Goal: Information Seeking & Learning: Learn about a topic

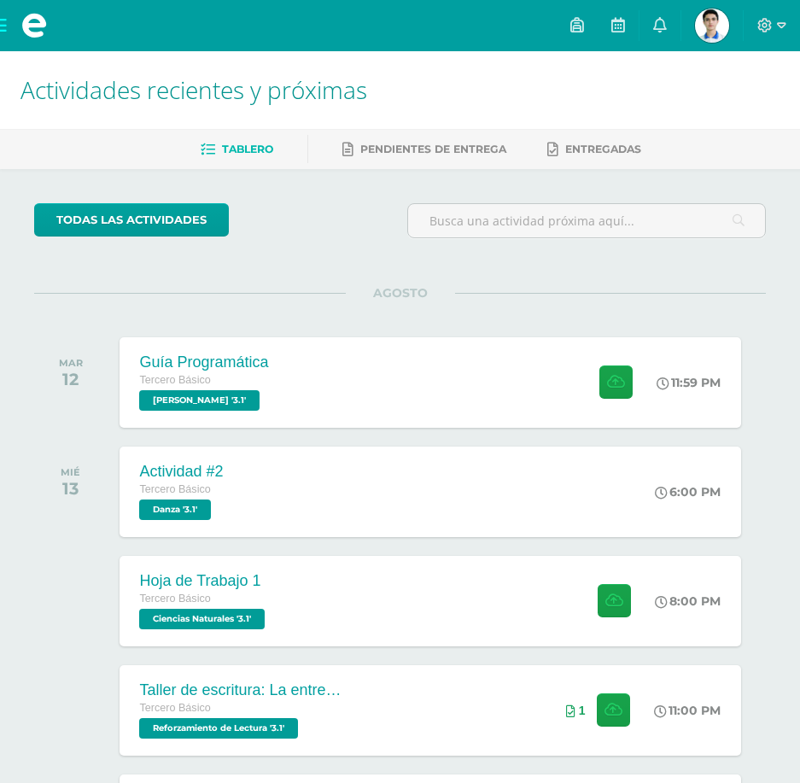
click at [10, 27] on span at bounding box center [34, 25] width 68 height 51
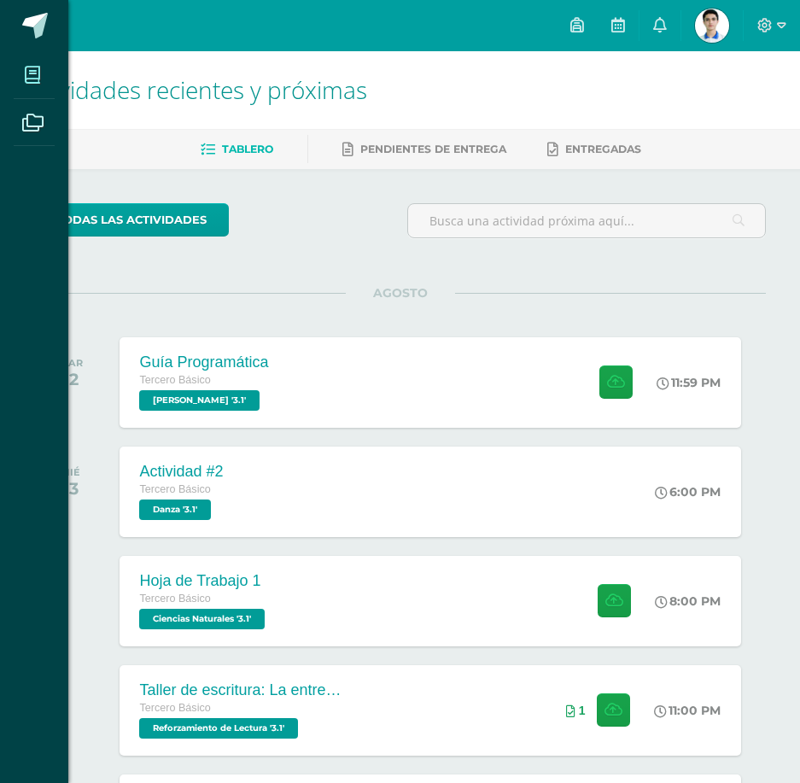
click at [41, 74] on span at bounding box center [33, 74] width 38 height 38
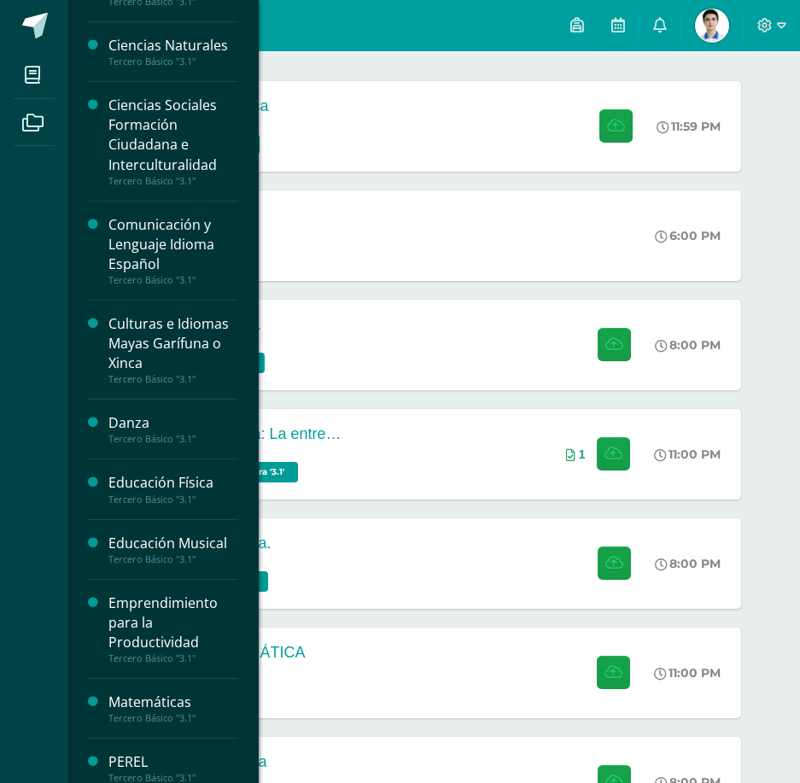
scroll to position [85, 0]
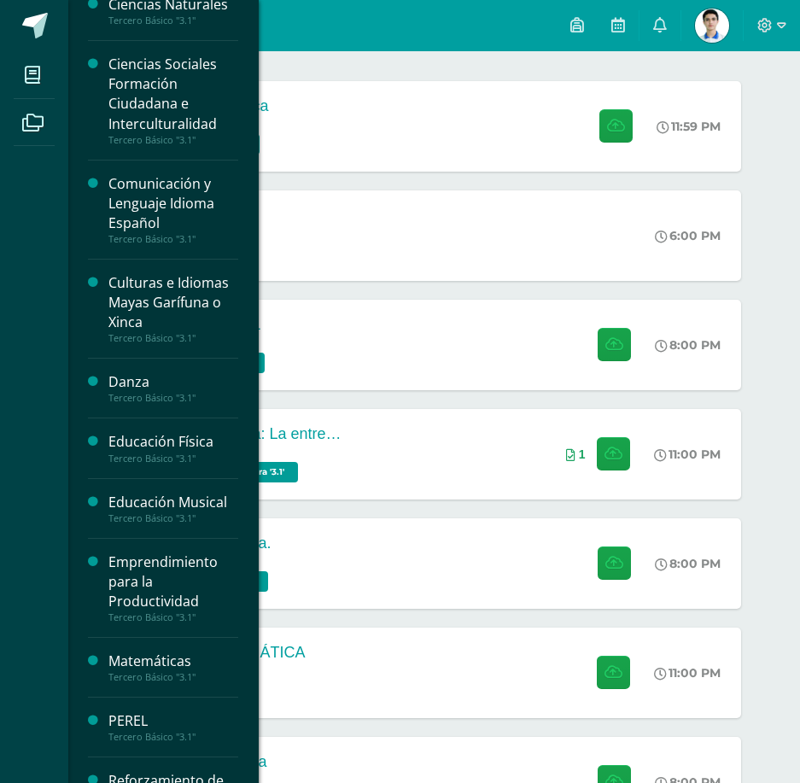
click at [153, 495] on div "Educación Musical" at bounding box center [173, 502] width 130 height 20
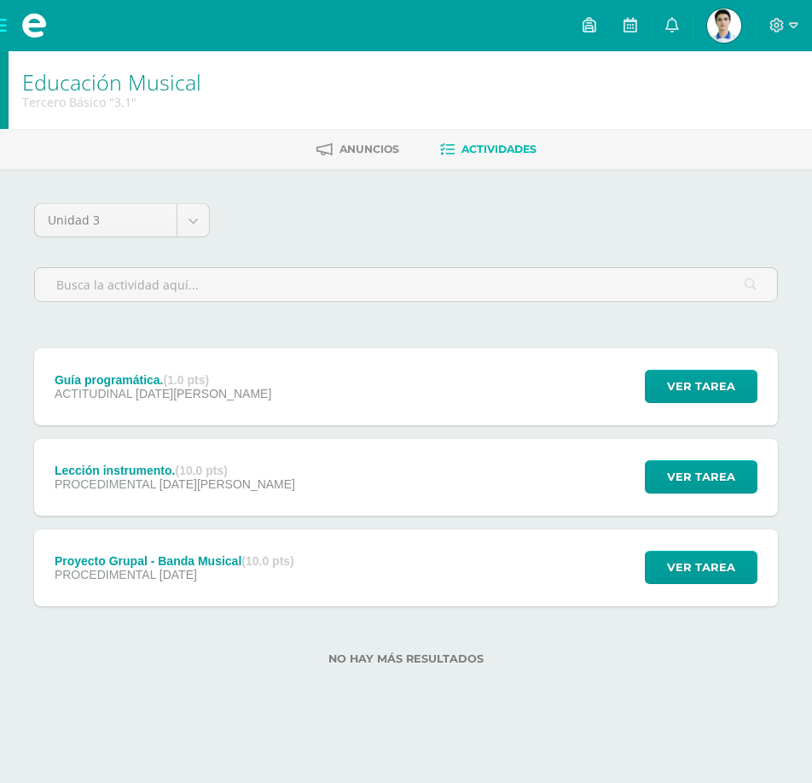
click at [193, 469] on strong "(10.0 pts)" at bounding box center [201, 470] width 52 height 14
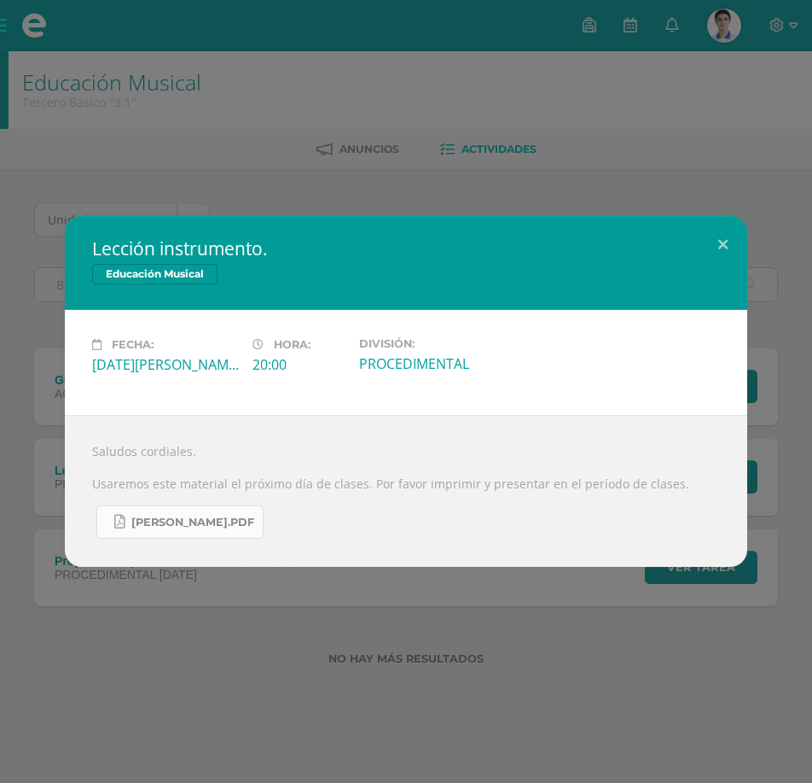
click at [195, 521] on span "[PERSON_NAME].pdf" at bounding box center [192, 522] width 123 height 14
